Goal: Navigation & Orientation: Find specific page/section

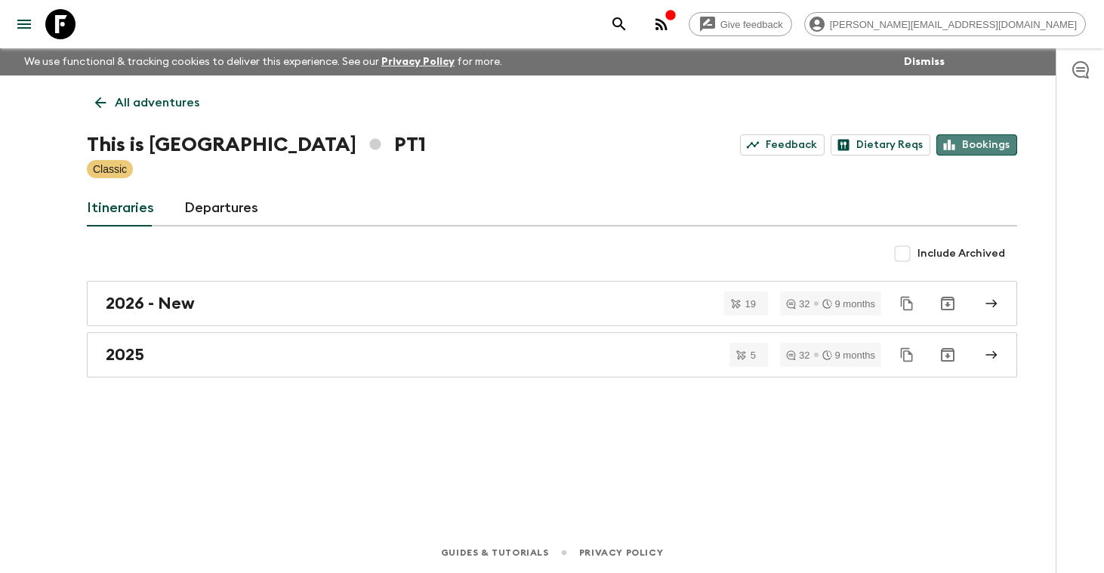
click at [974, 142] on link "Bookings" at bounding box center [977, 144] width 81 height 21
click at [153, 107] on p "All adventures" at bounding box center [157, 103] width 85 height 18
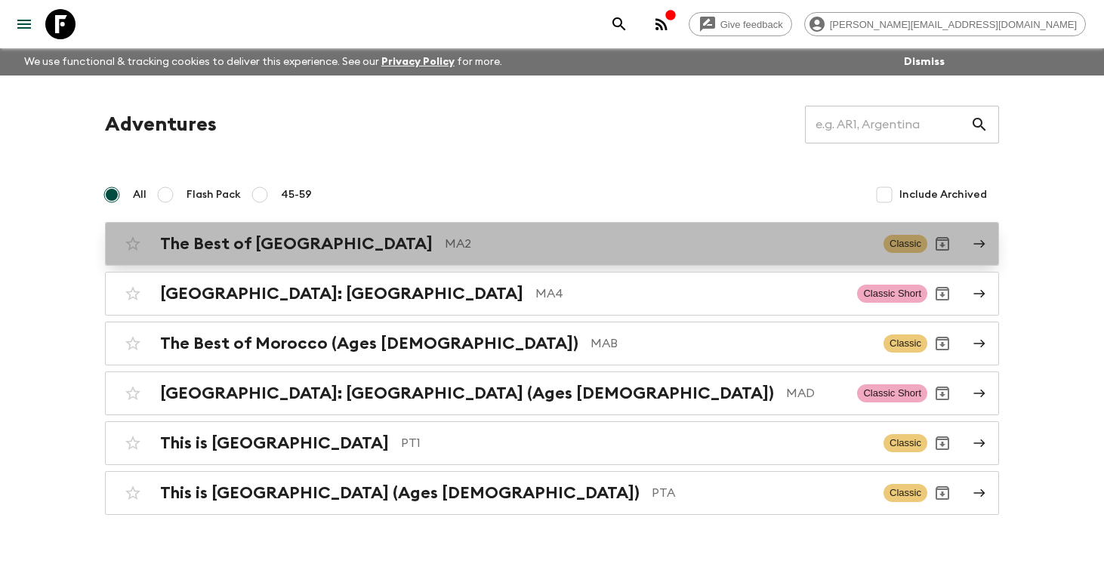
click at [248, 248] on h2 "The Best of [GEOGRAPHIC_DATA]" at bounding box center [296, 244] width 273 height 20
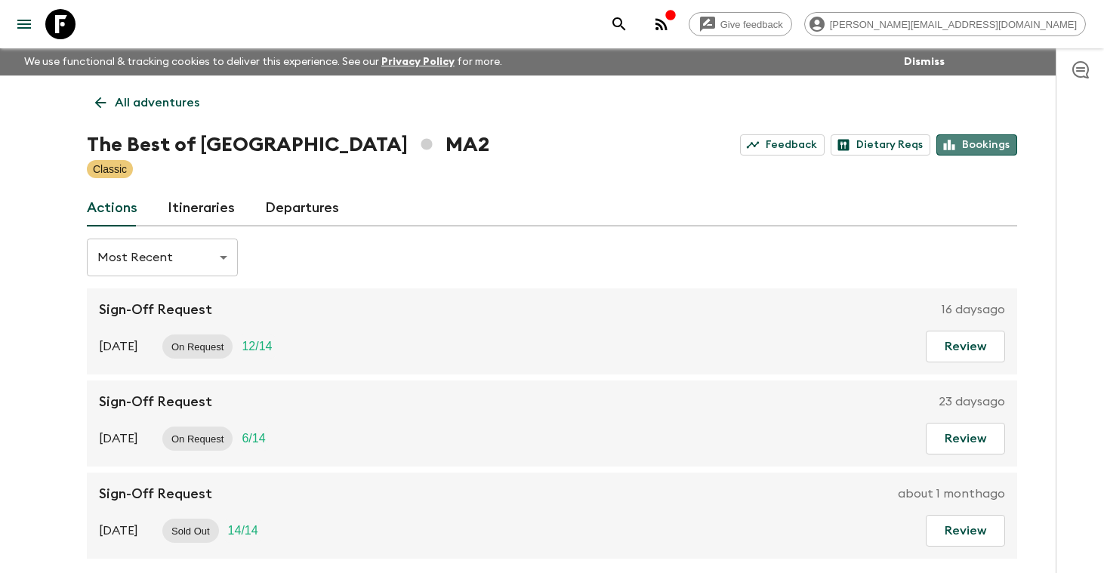
click at [982, 144] on link "Bookings" at bounding box center [977, 144] width 81 height 21
click at [177, 104] on p "All adventures" at bounding box center [157, 103] width 85 height 18
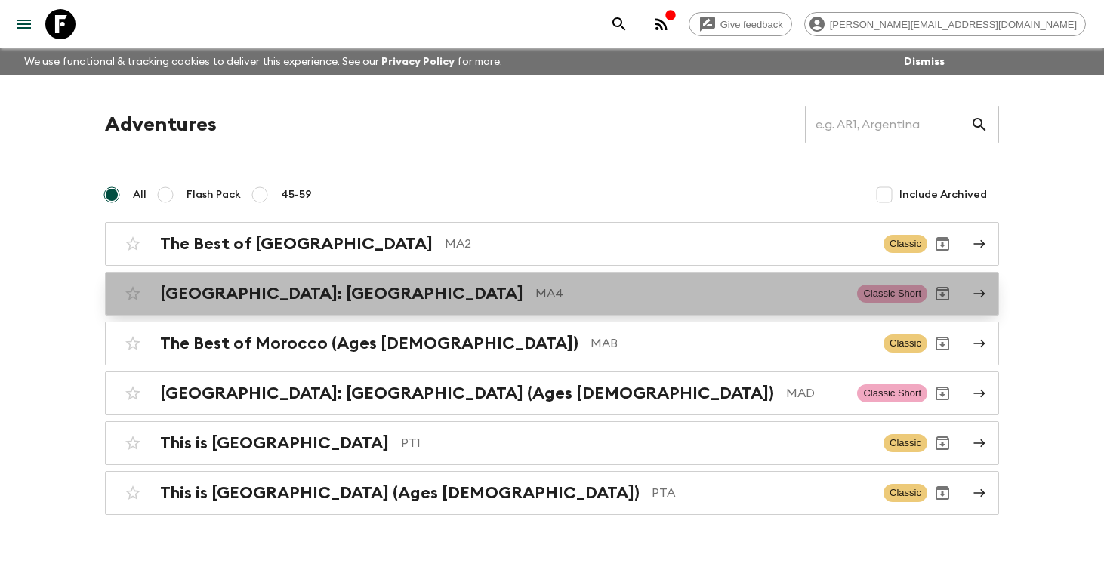
click at [249, 293] on h2 "[GEOGRAPHIC_DATA]: [GEOGRAPHIC_DATA]" at bounding box center [341, 294] width 363 height 20
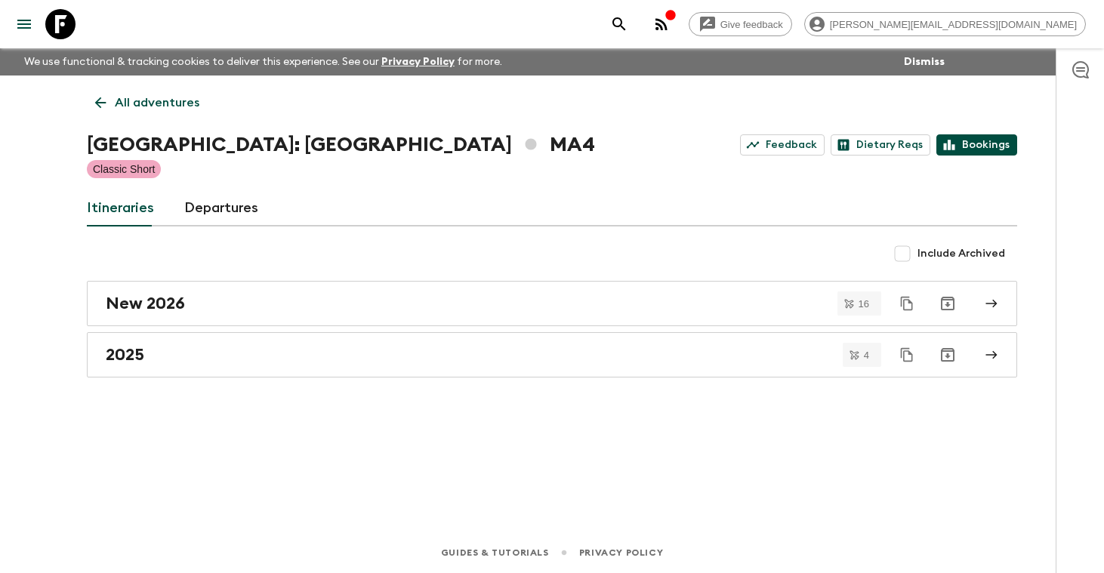
click at [976, 147] on link "Bookings" at bounding box center [977, 144] width 81 height 21
